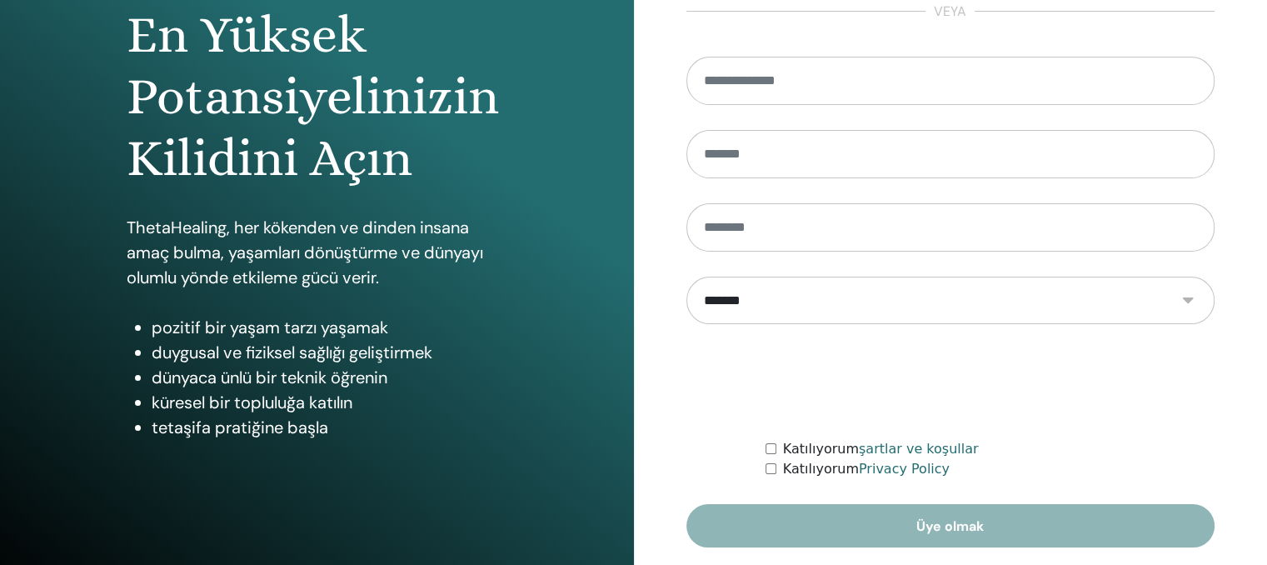
scroll to position [235, 0]
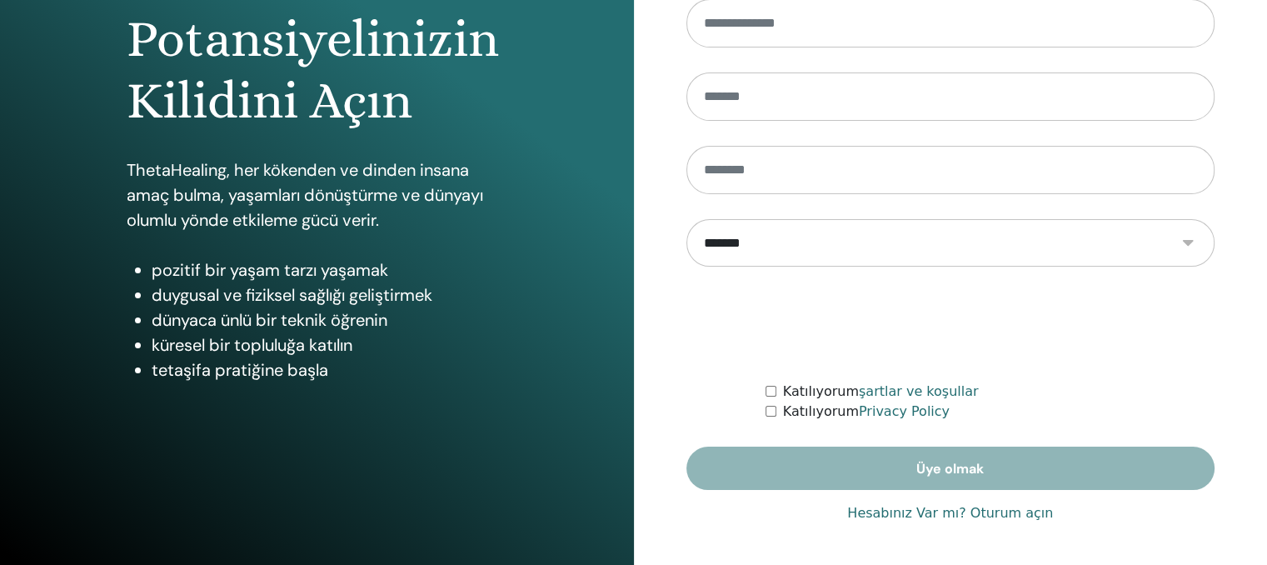
click at [986, 512] on link "Hesabınız Var mı? Oturum açın" at bounding box center [950, 513] width 206 height 20
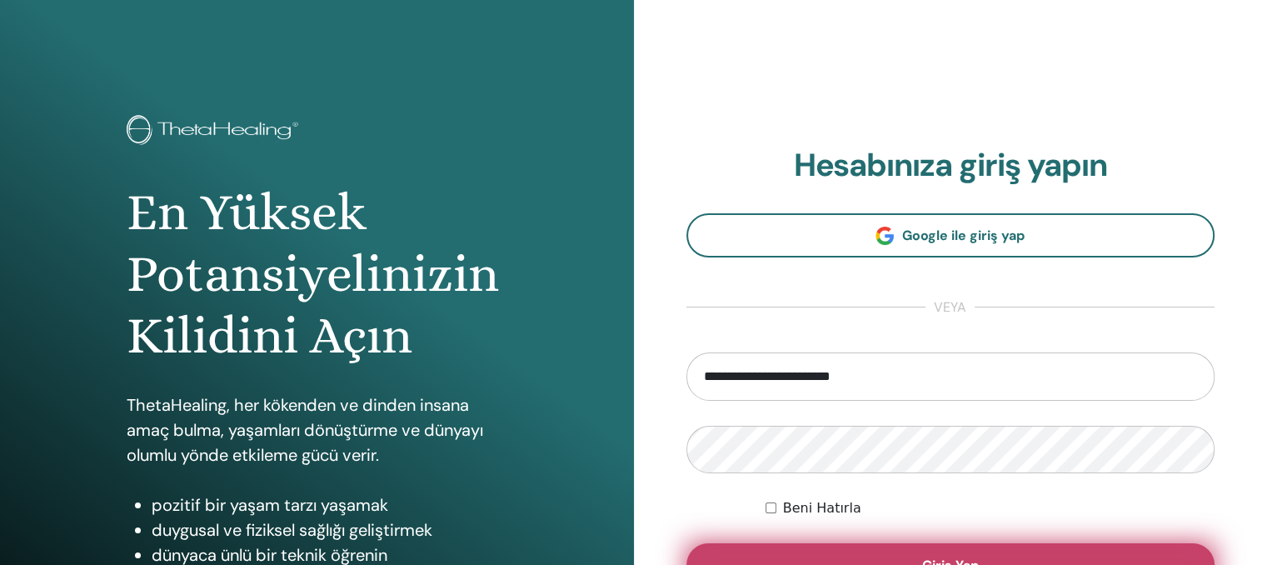
click at [923, 552] on button "Giriş Yap" at bounding box center [951, 564] width 529 height 43
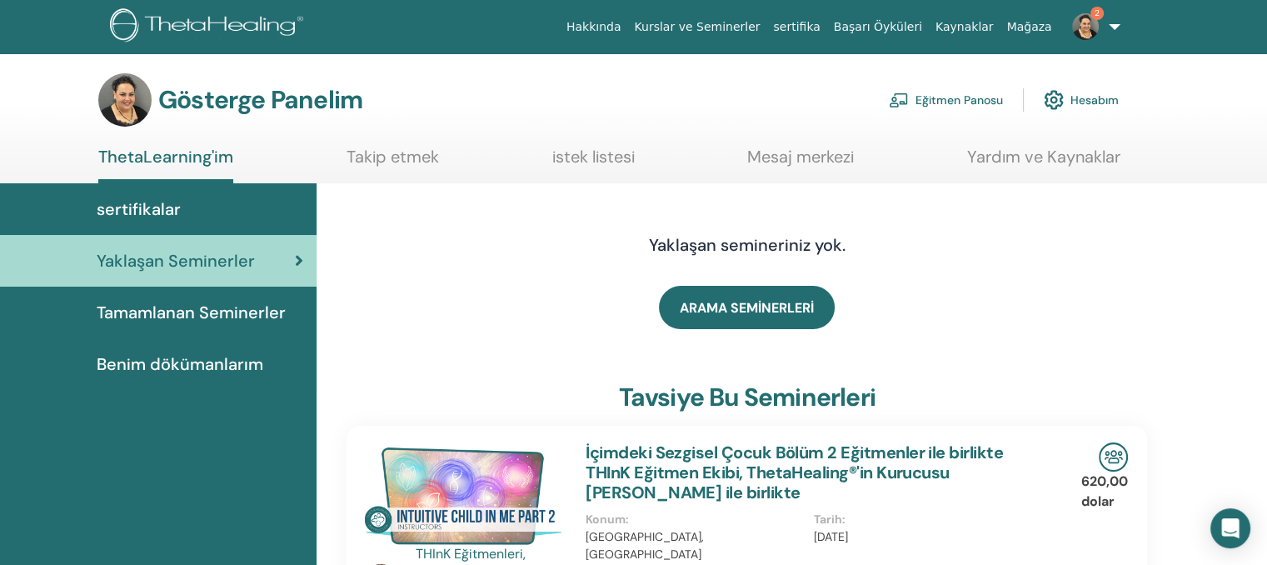
click at [961, 100] on font "Eğitmen Panosu" at bounding box center [959, 100] width 87 height 15
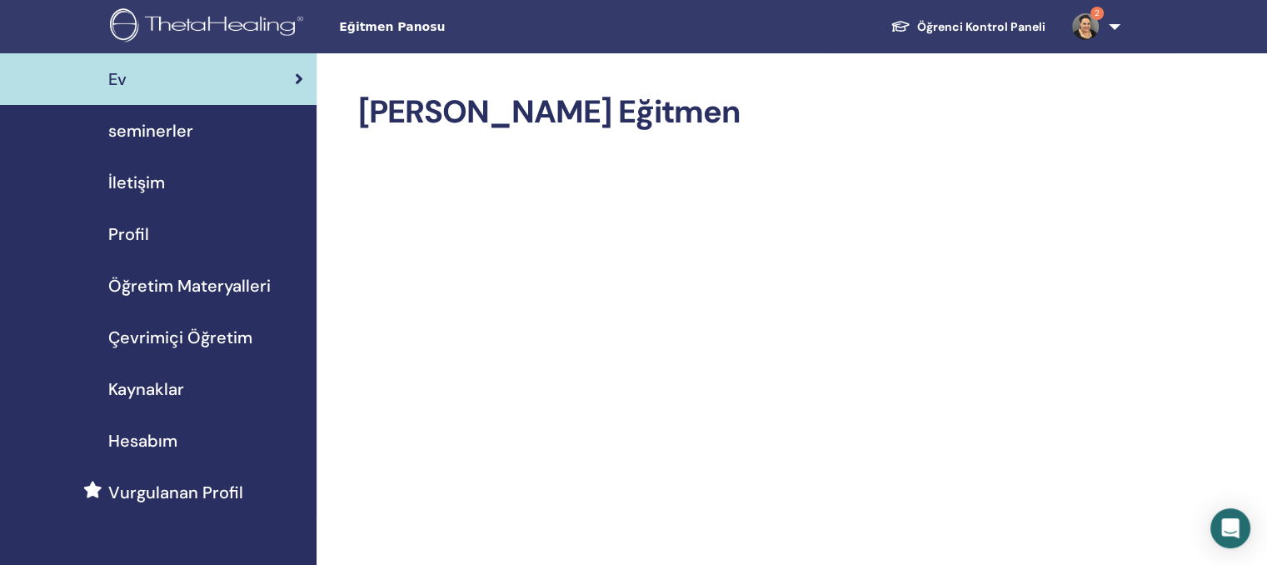
click at [1088, 27] on img at bounding box center [1085, 26] width 27 height 27
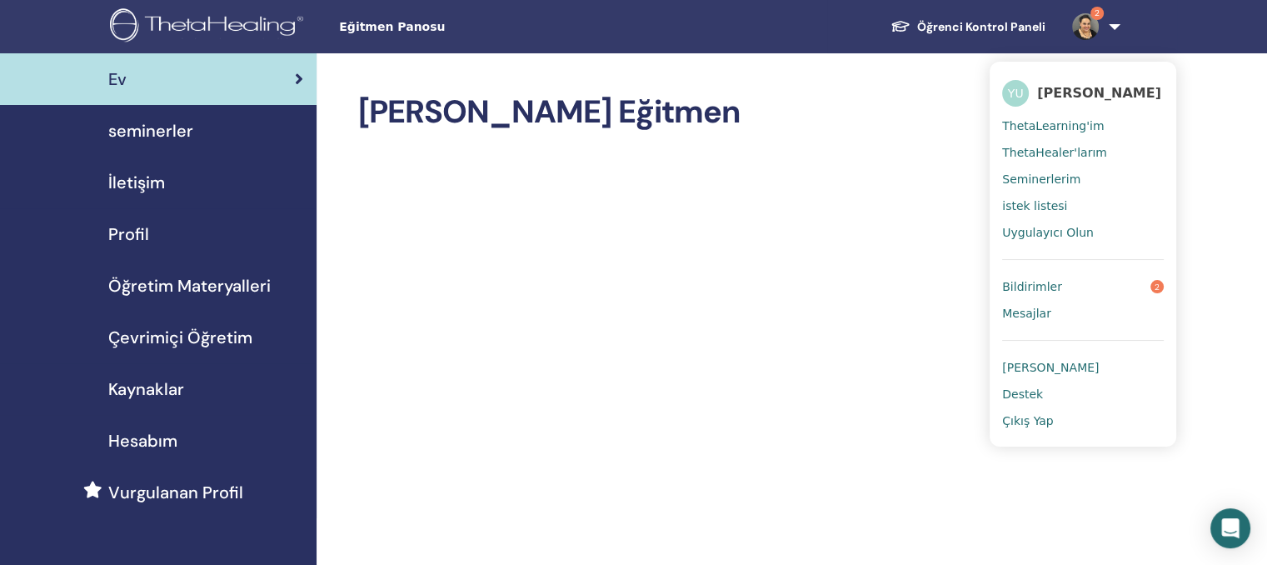
click at [1036, 291] on span "Bildirimler" at bounding box center [1032, 286] width 60 height 15
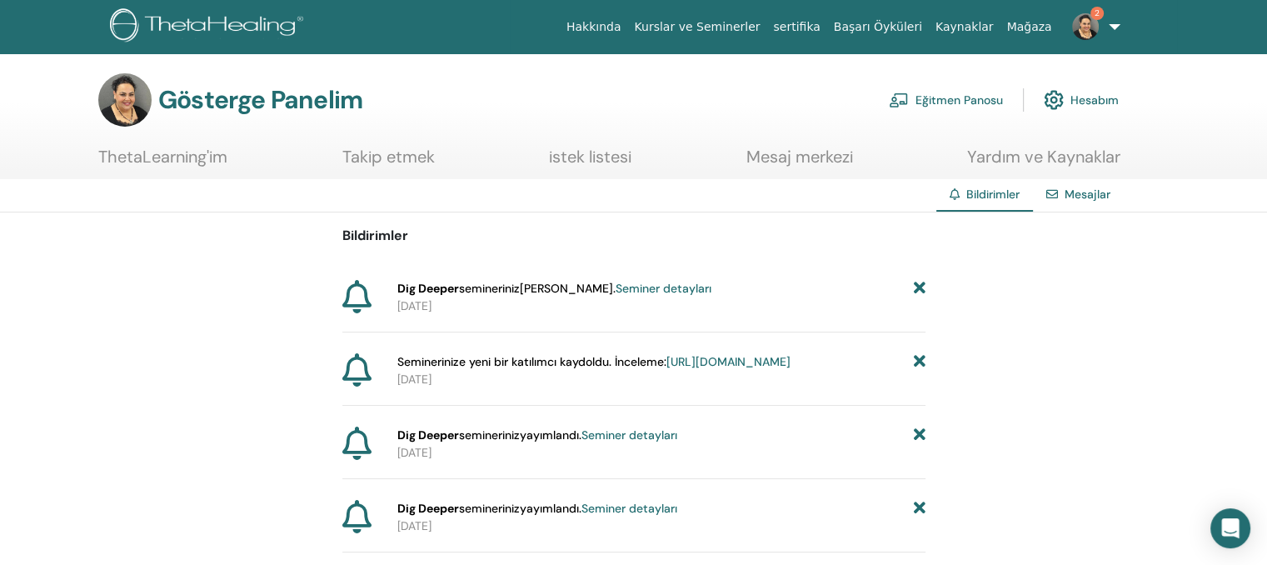
click at [956, 98] on font "Eğitmen Panosu" at bounding box center [959, 100] width 87 height 15
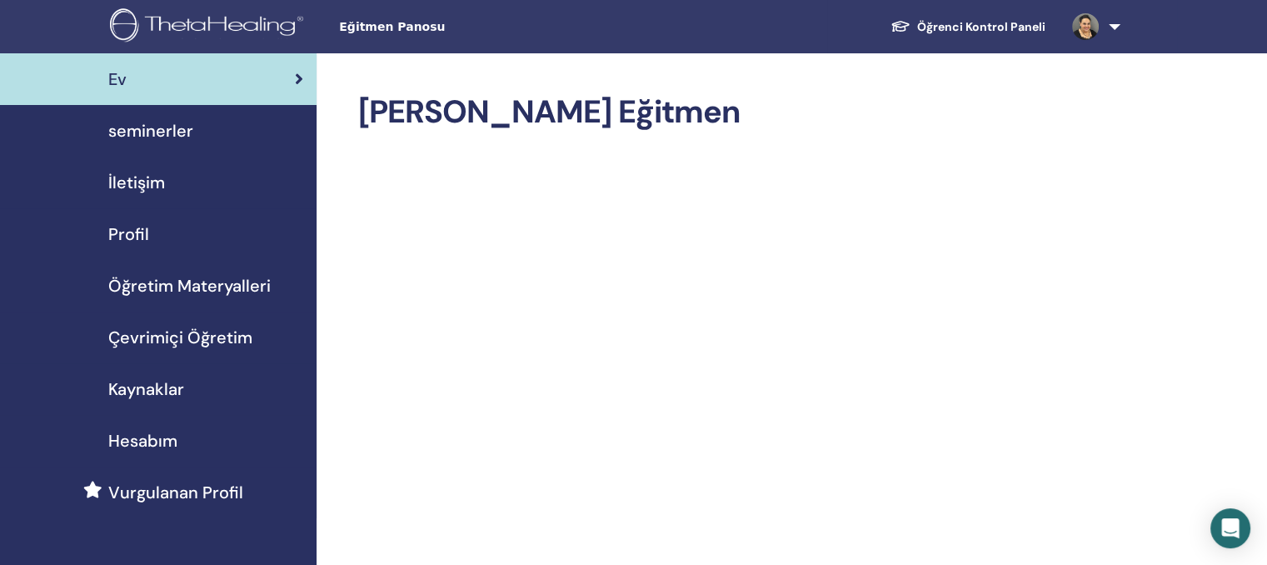
click at [164, 126] on span "seminerler" at bounding box center [150, 130] width 85 height 25
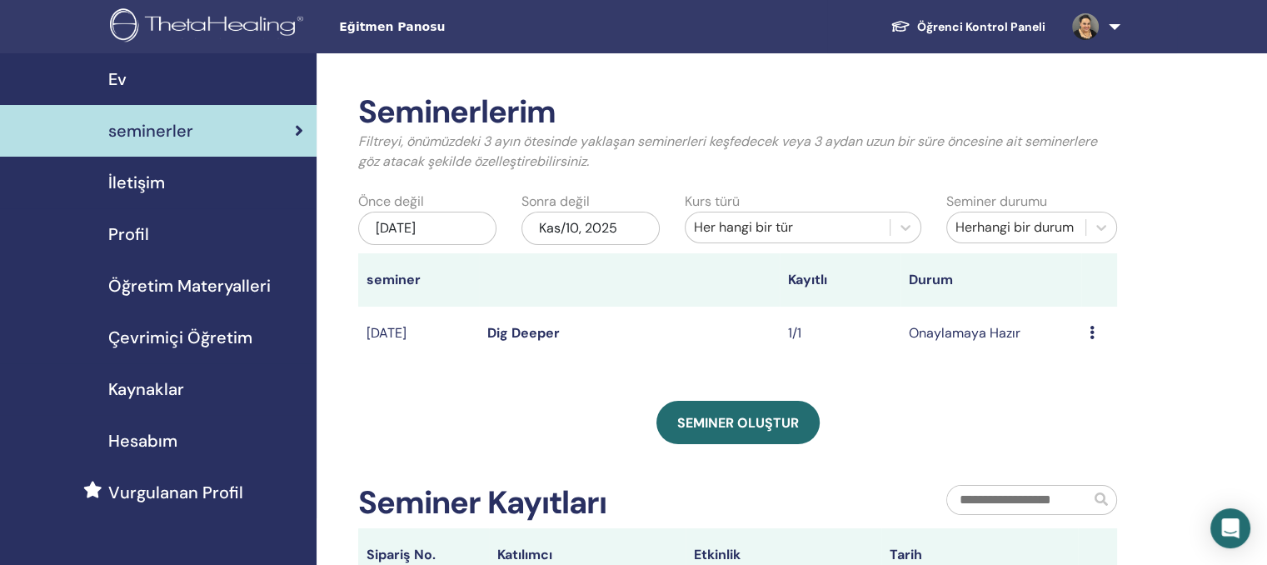
click at [530, 330] on link "Dig Deeper" at bounding box center [523, 332] width 72 height 17
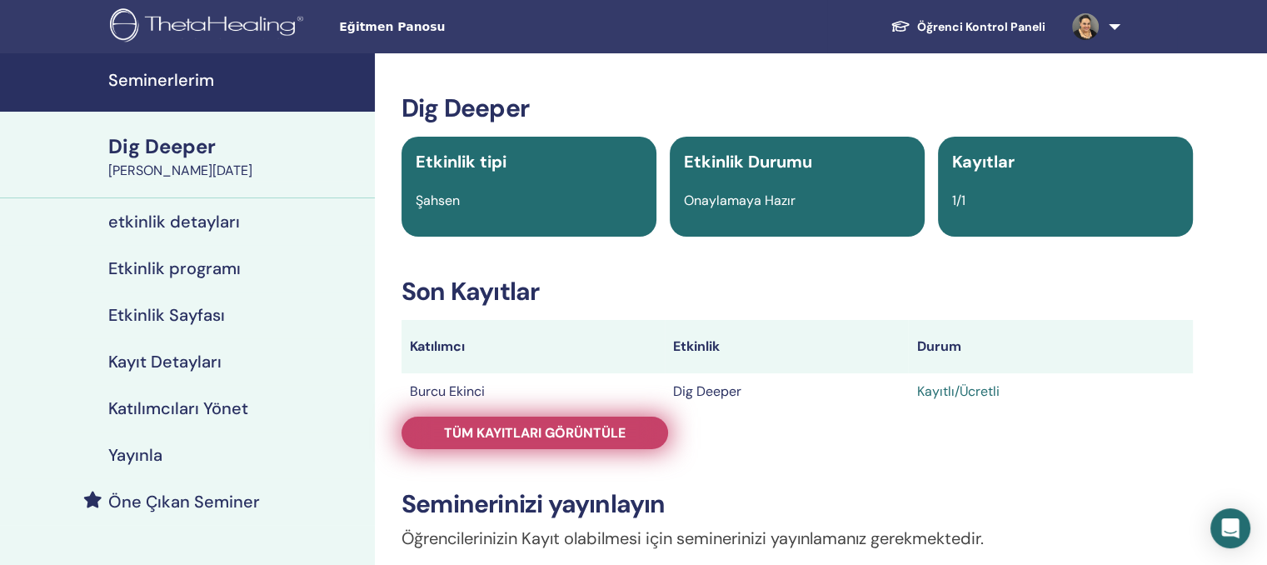
click at [577, 432] on span "Tüm kayıtları görüntüle" at bounding box center [535, 432] width 182 height 17
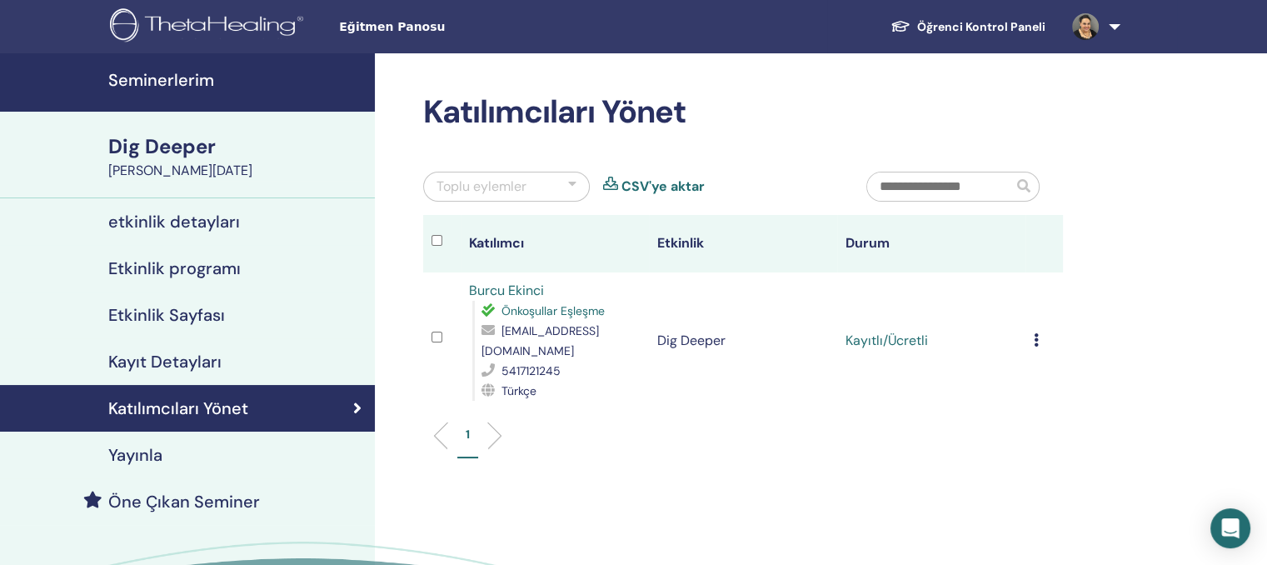
click at [1034, 347] on div "Kaydı İptal Et Otomatik onaylama Ücretli Olarak İşaretle Ödenmemiş olarak işare…" at bounding box center [1044, 341] width 21 height 20
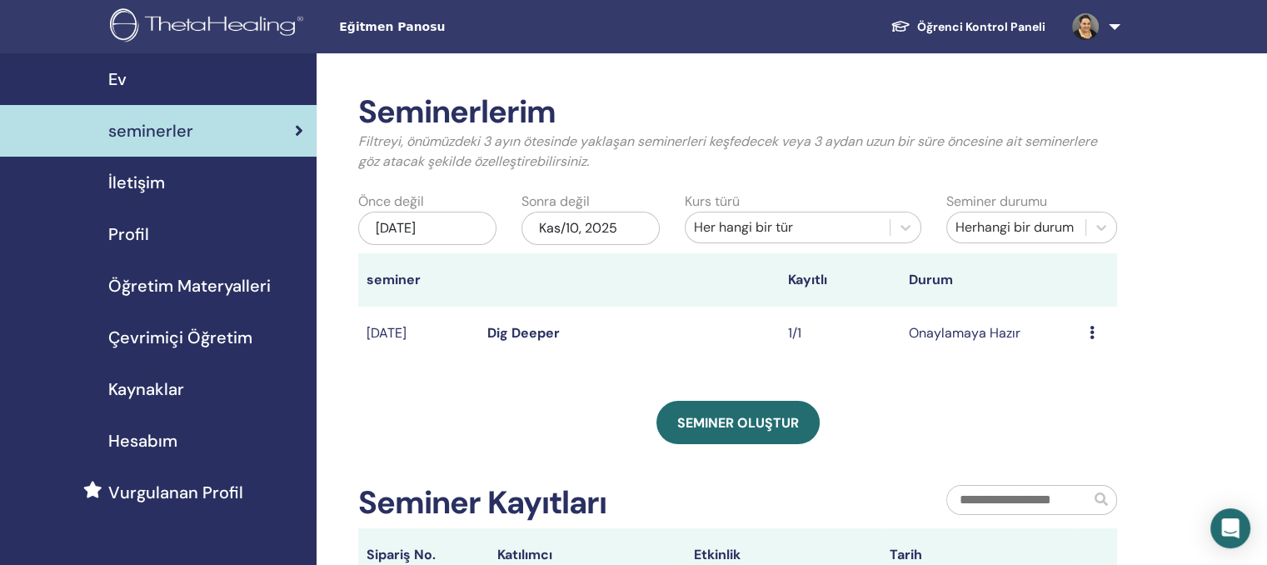
click at [1087, 330] on td "Ön izleme Düzenlemek katılımcılar İptal" at bounding box center [1099, 334] width 36 height 54
click at [1095, 331] on div "Ön izleme Düzenlemek katılımcılar İptal" at bounding box center [1099, 333] width 19 height 20
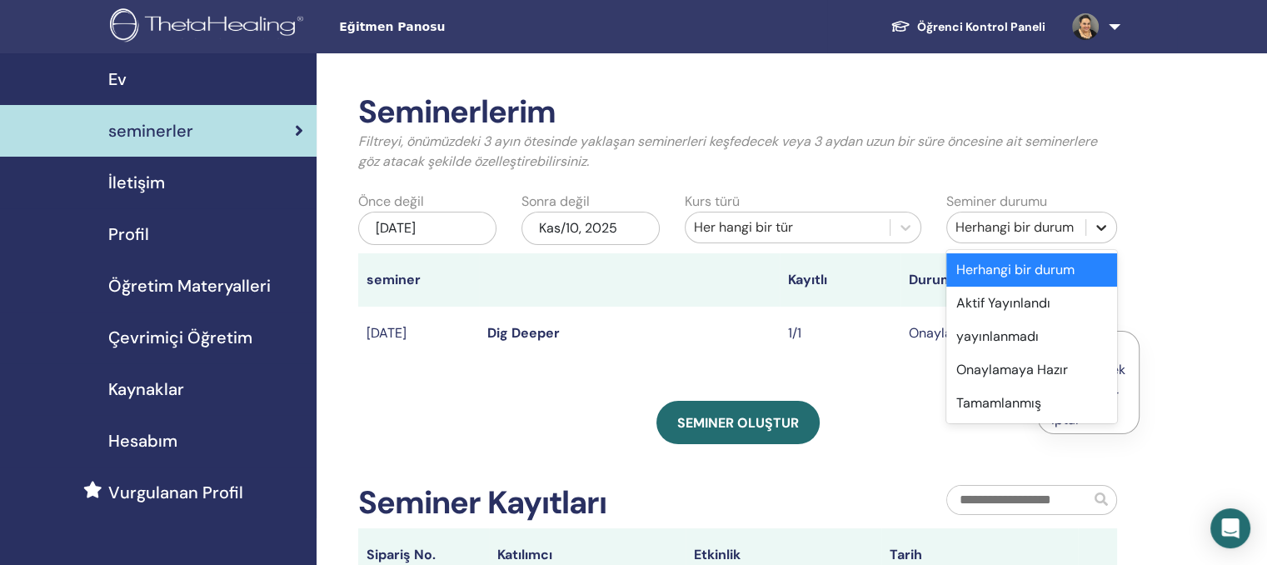
click at [1093, 221] on icon at bounding box center [1101, 227] width 17 height 17
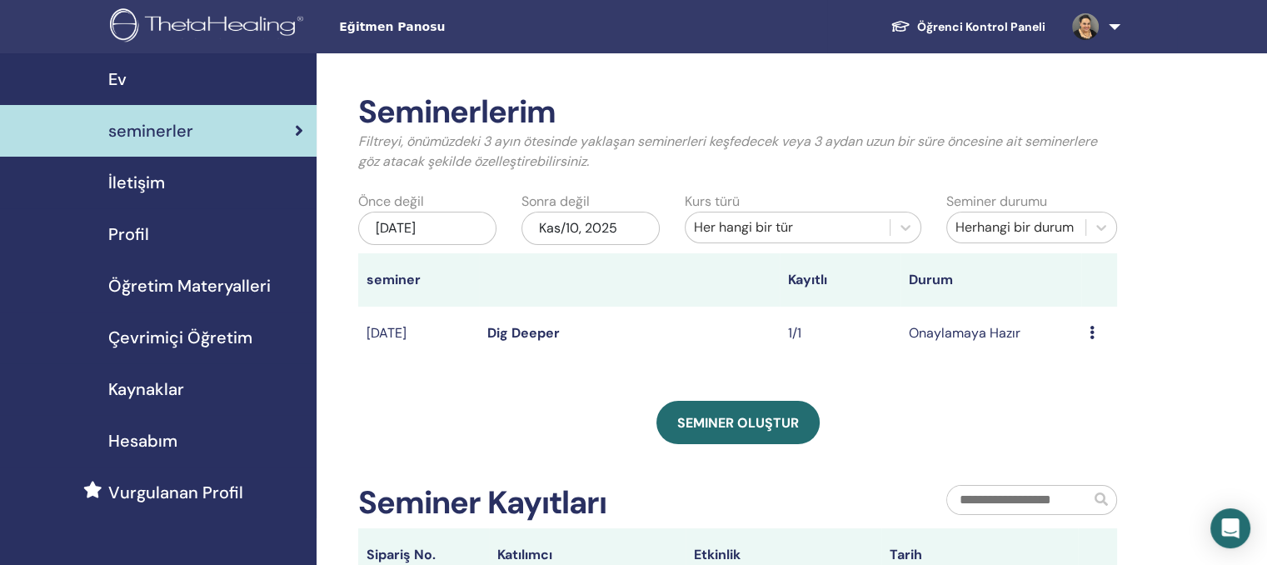
click at [927, 478] on div "Seminerlerim Filtreyi, önümüzdeki 3 ayın ötesinde yaklaşan seminerleri keşfedec…" at bounding box center [737, 337] width 759 height 488
click at [990, 333] on td "Onaylamaya Hazır" at bounding box center [991, 334] width 181 height 54
click at [1096, 331] on div "Ön izleme Düzenlemek katılımcılar İptal" at bounding box center [1099, 333] width 19 height 20
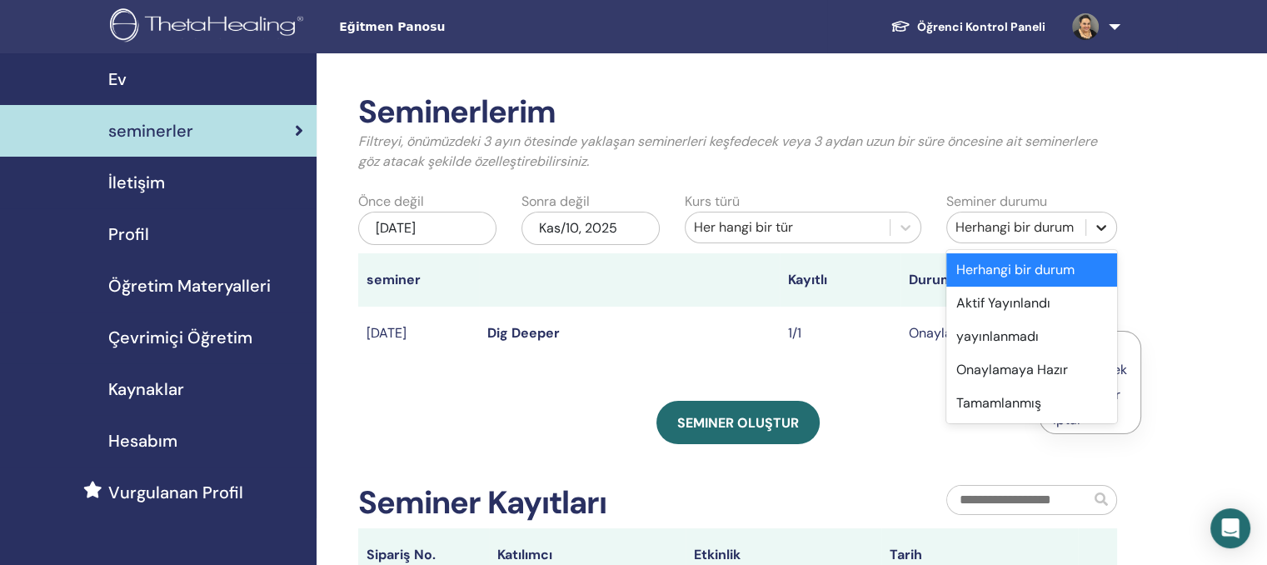
click at [1099, 225] on icon at bounding box center [1101, 227] width 17 height 17
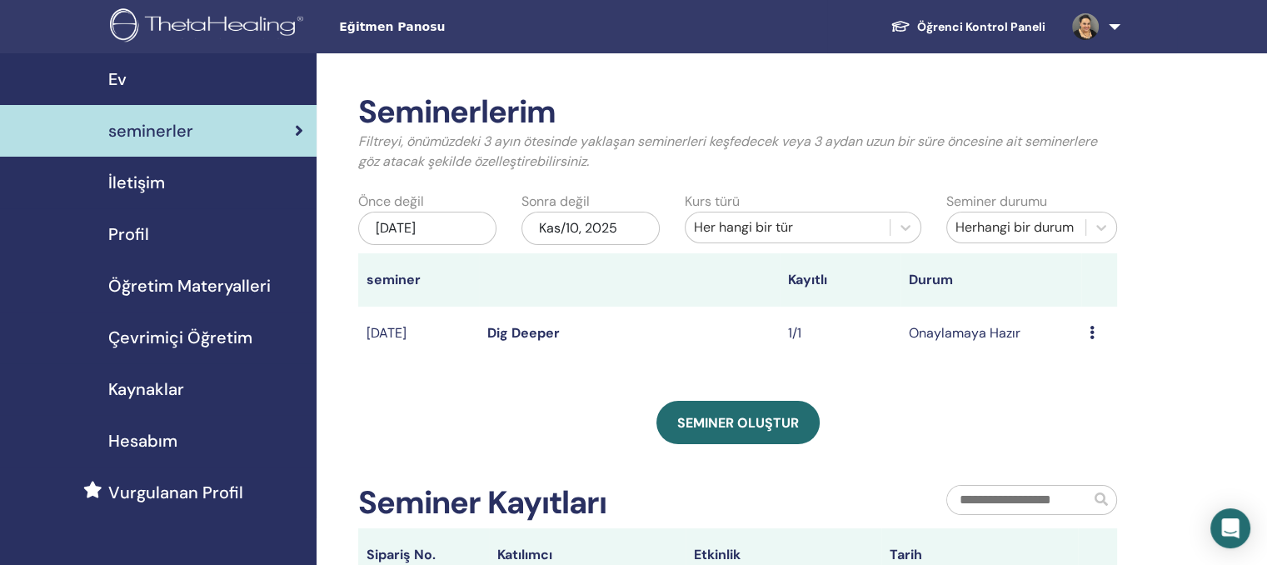
drag, startPoint x: 1197, startPoint y: 257, endPoint x: 1169, endPoint y: 357, distance: 103.9
click at [1169, 357] on div "Seminerlerim Filtreyi, önümüzdeki 3 ayın ötesinde yaklaşan seminerleri keşfedec…" at bounding box center [792, 434] width 951 height 762
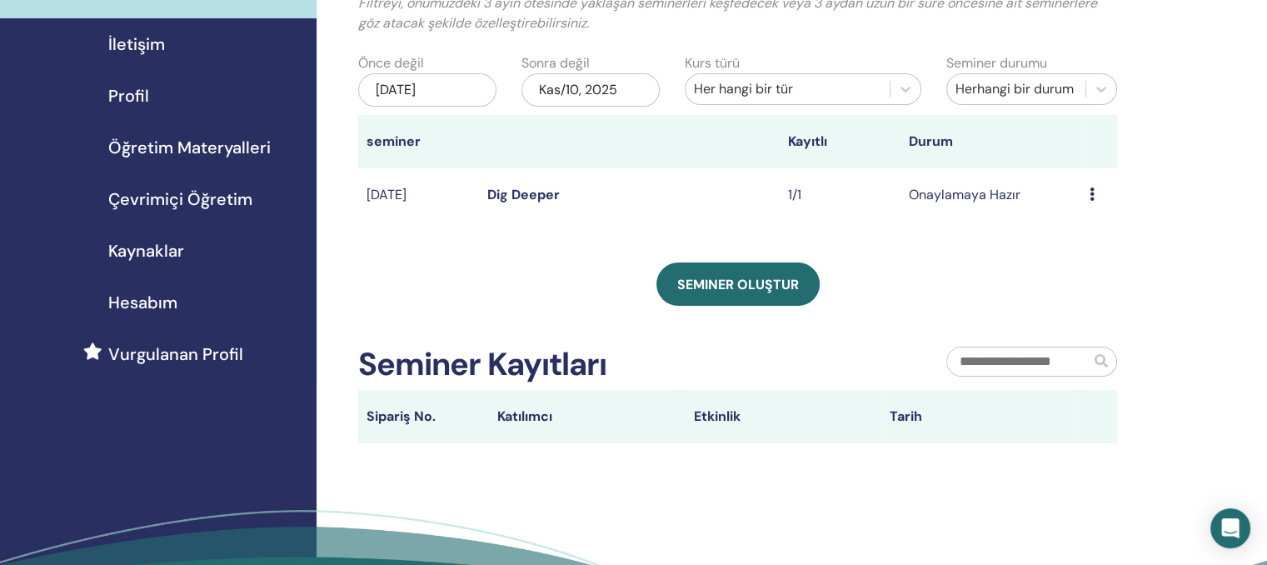
scroll to position [137, 0]
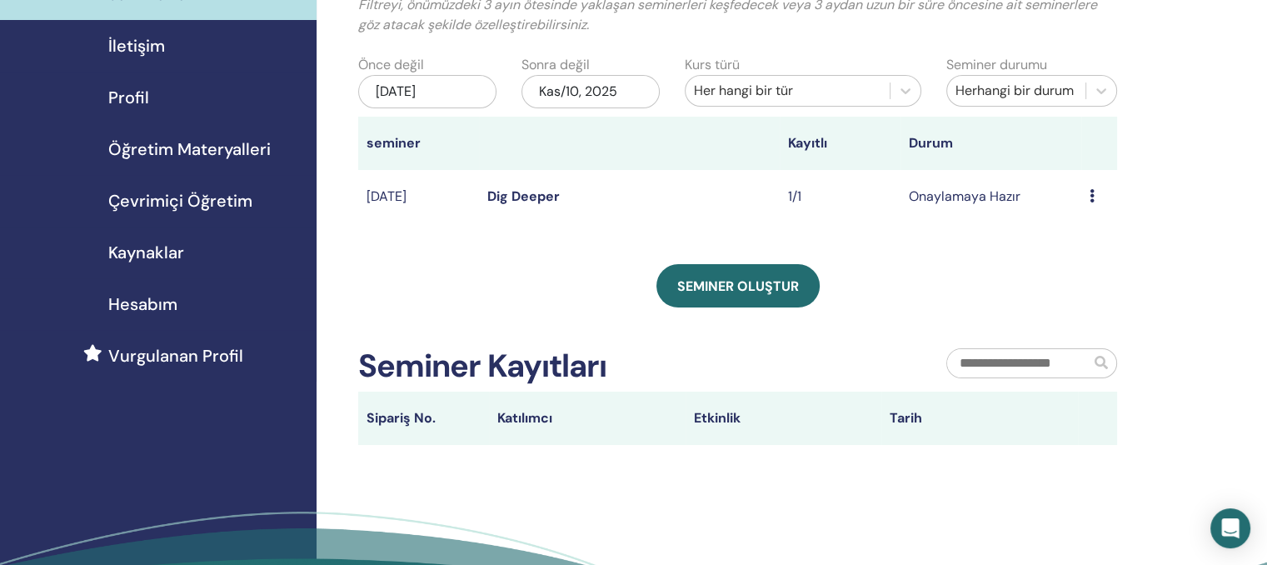
click at [549, 192] on link "Dig Deeper" at bounding box center [523, 195] width 72 height 17
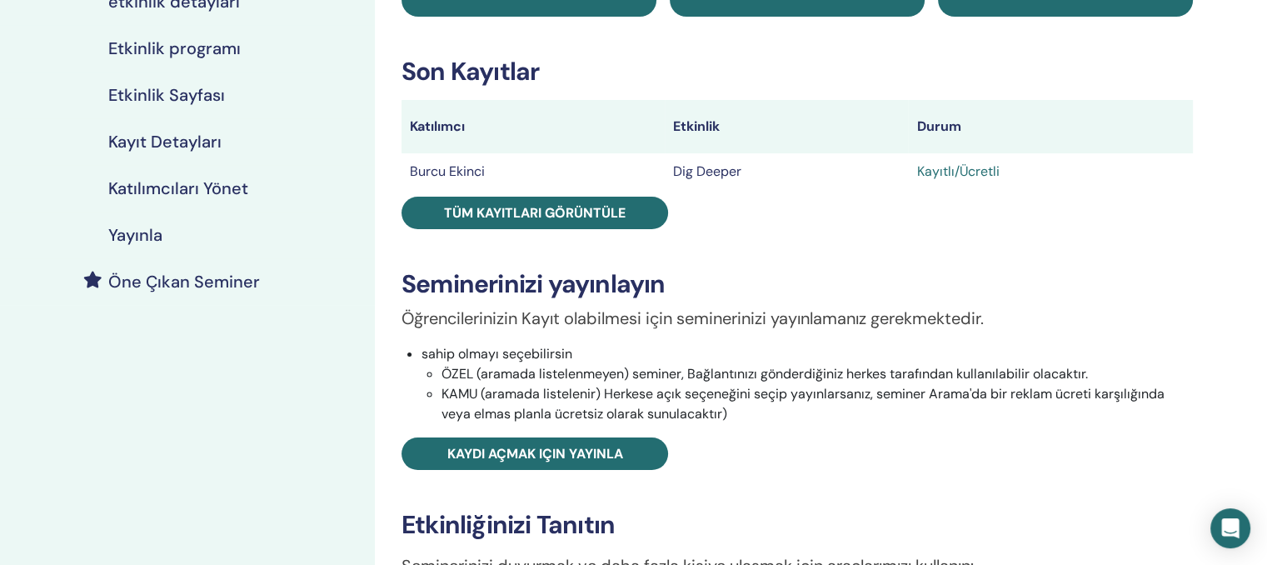
scroll to position [217, 0]
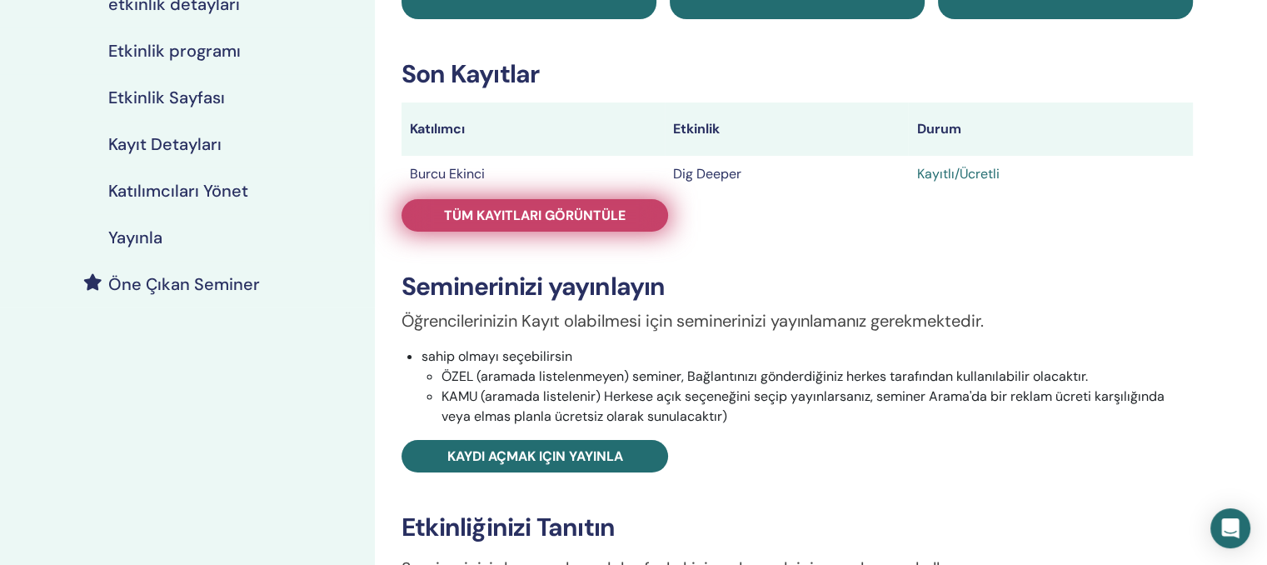
click at [584, 218] on span "Tüm kayıtları görüntüle" at bounding box center [535, 215] width 182 height 17
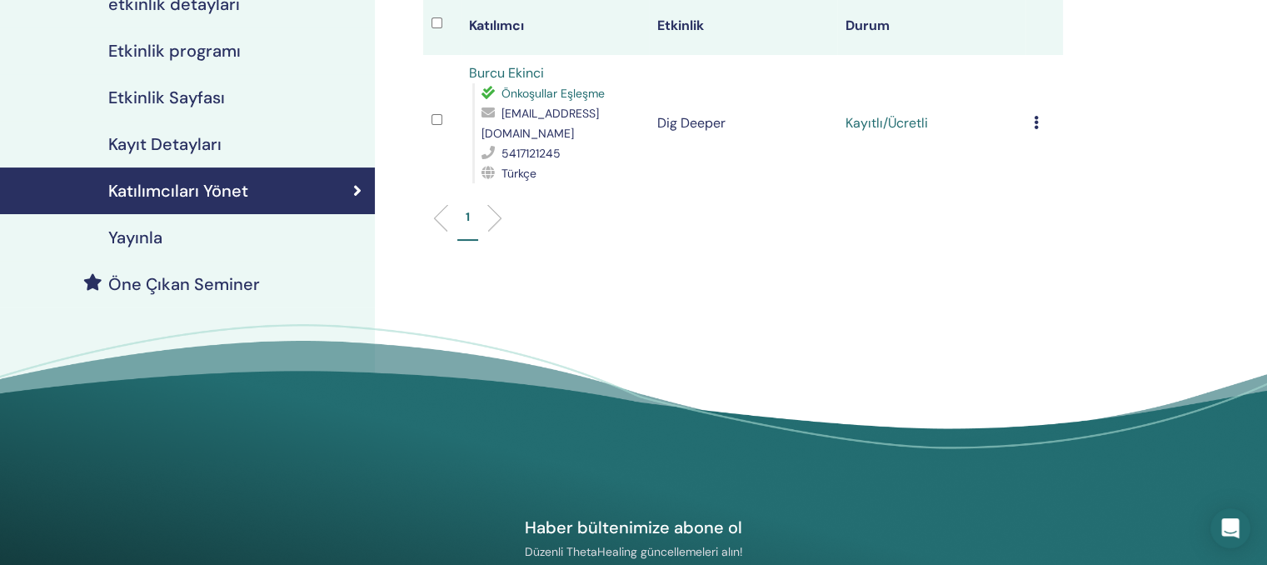
click at [1034, 126] on icon at bounding box center [1036, 122] width 5 height 13
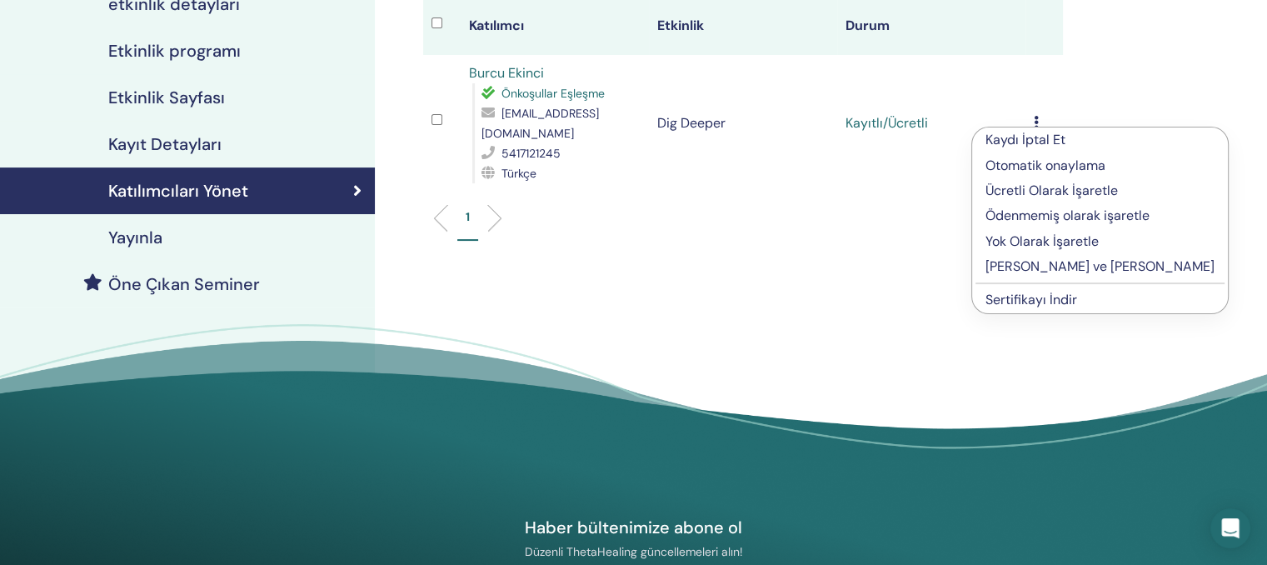
click at [1050, 267] on p "Tamamlayın ve Onaylayın" at bounding box center [1100, 267] width 229 height 20
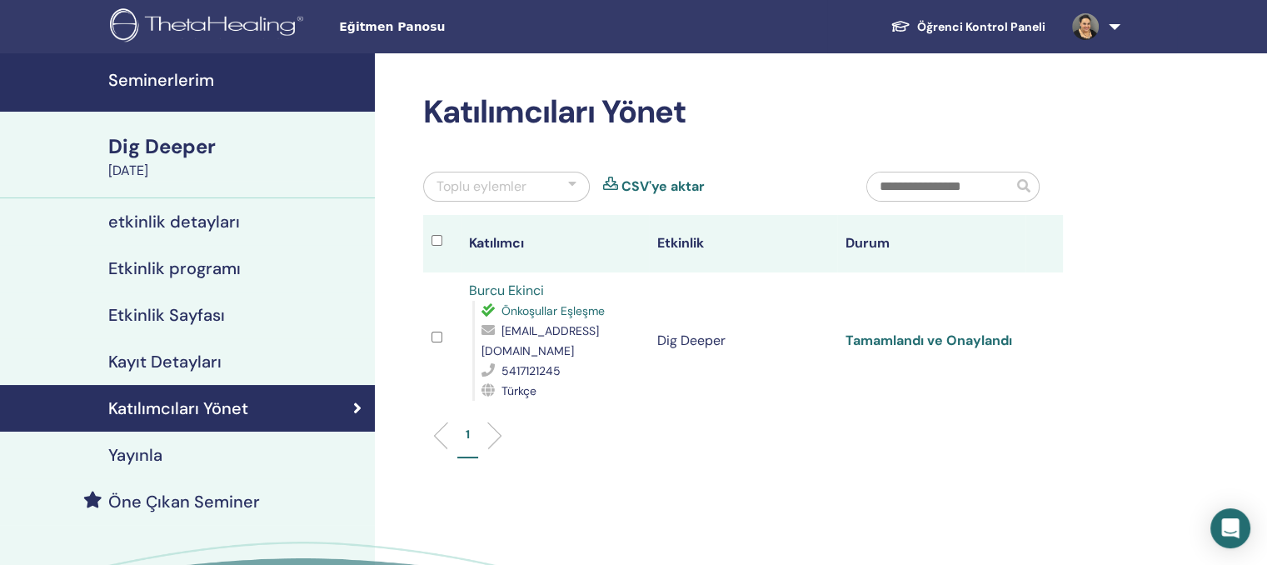
click at [947, 337] on link "Tamamlandı ve Onaylandı" at bounding box center [929, 340] width 167 height 17
click at [1120, 26] on link at bounding box center [1093, 26] width 68 height 53
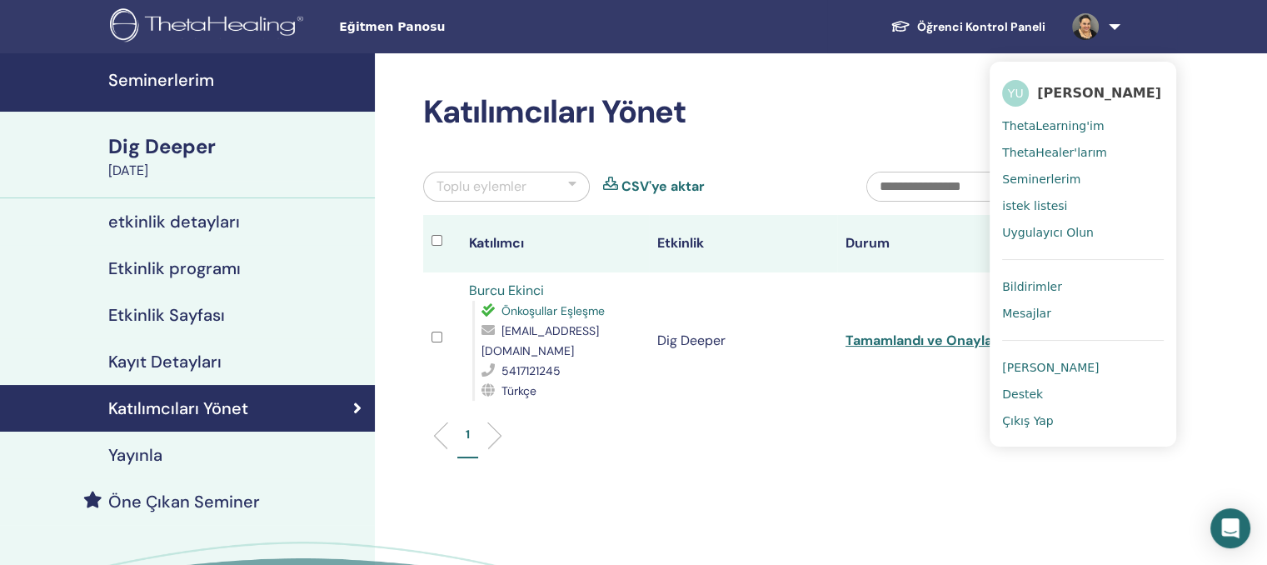
click at [1047, 425] on span "Çıkış Yap" at bounding box center [1028, 420] width 52 height 15
